Goal: Complete application form

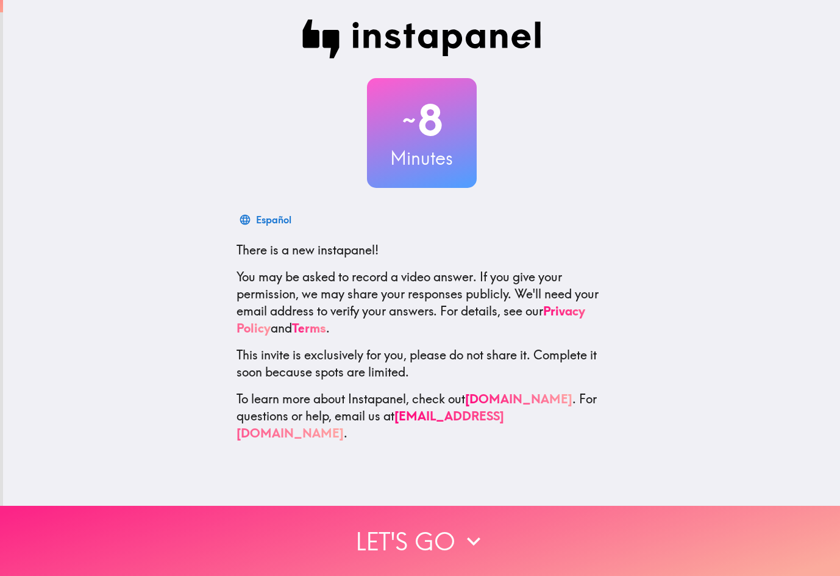
click at [481, 539] on icon "button" at bounding box center [473, 541] width 27 height 27
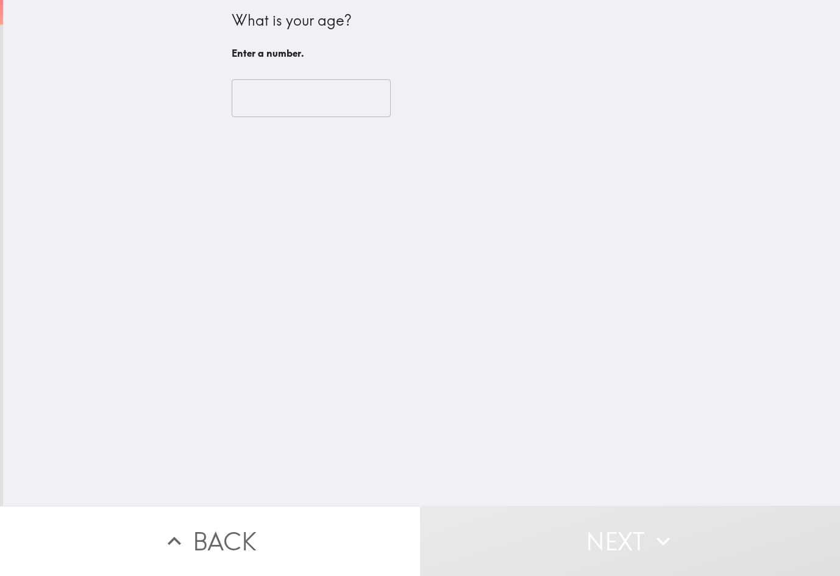
click at [281, 92] on input "number" at bounding box center [311, 98] width 159 height 38
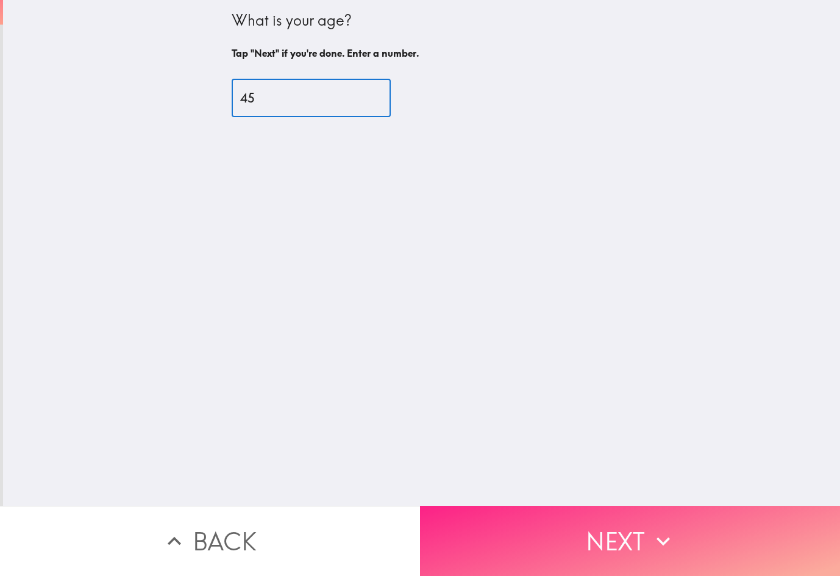
type input "45"
click at [606, 514] on button "Next" at bounding box center [630, 541] width 420 height 70
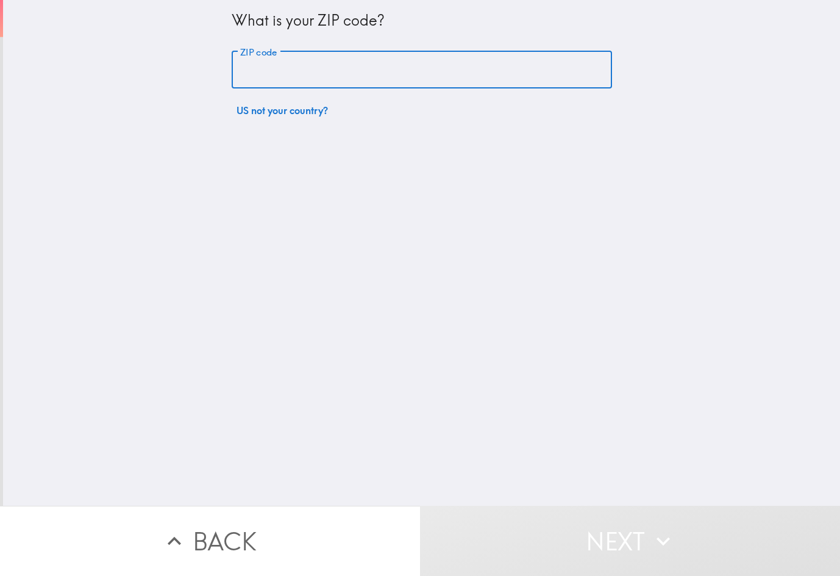
click at [383, 74] on input "ZIP code" at bounding box center [422, 70] width 381 height 38
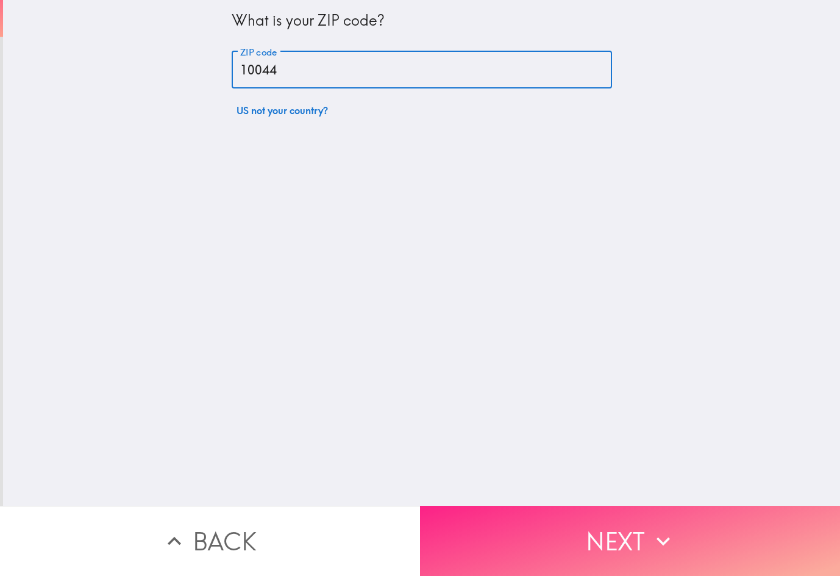
type input "10044"
click at [599, 517] on button "Next" at bounding box center [630, 541] width 420 height 70
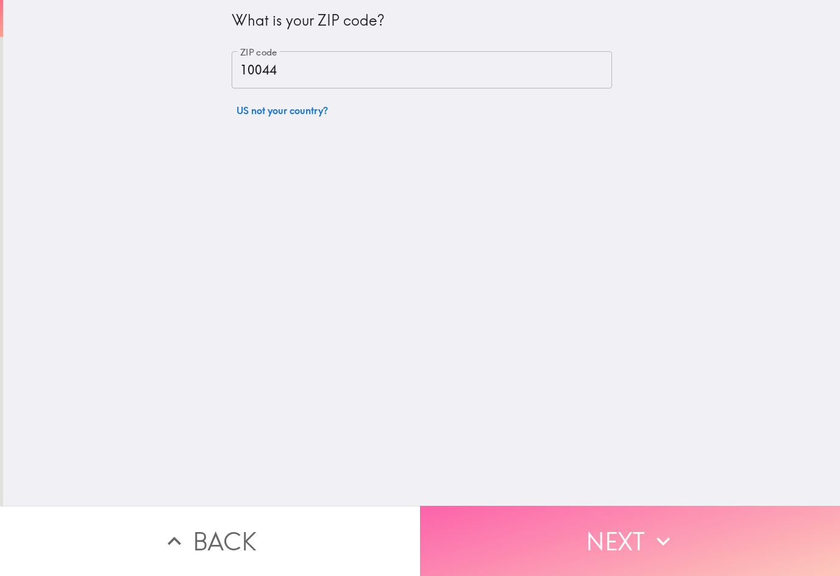
click at [560, 517] on button "Next" at bounding box center [630, 541] width 420 height 70
